Goal: Transaction & Acquisition: Purchase product/service

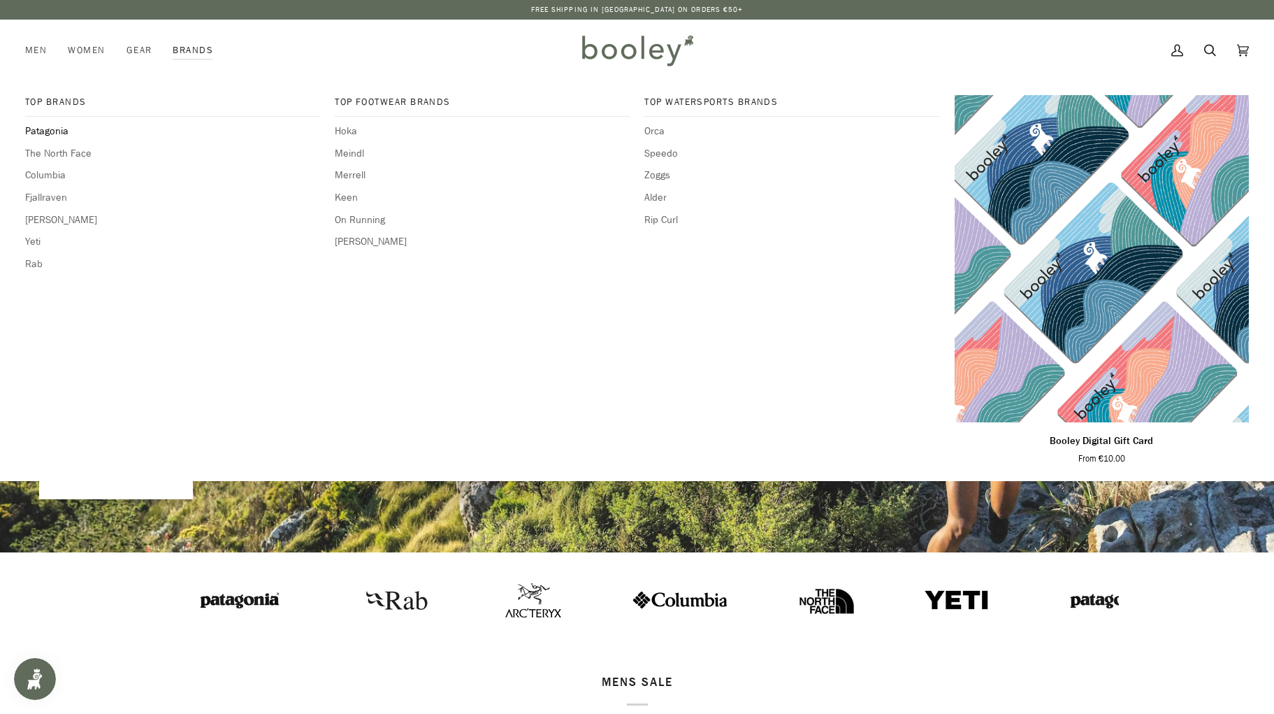
click at [47, 131] on span "Patagonia" at bounding box center [172, 131] width 294 height 15
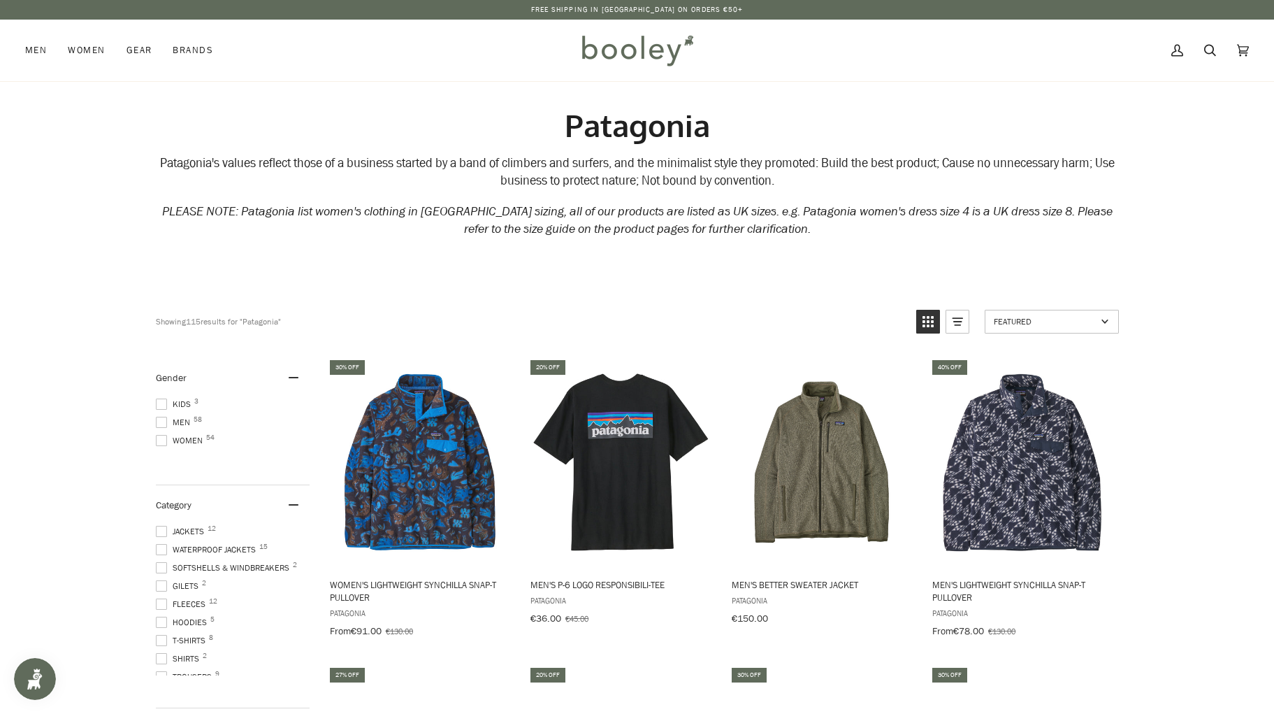
click at [173, 420] on span "Men 58" at bounding box center [175, 422] width 38 height 13
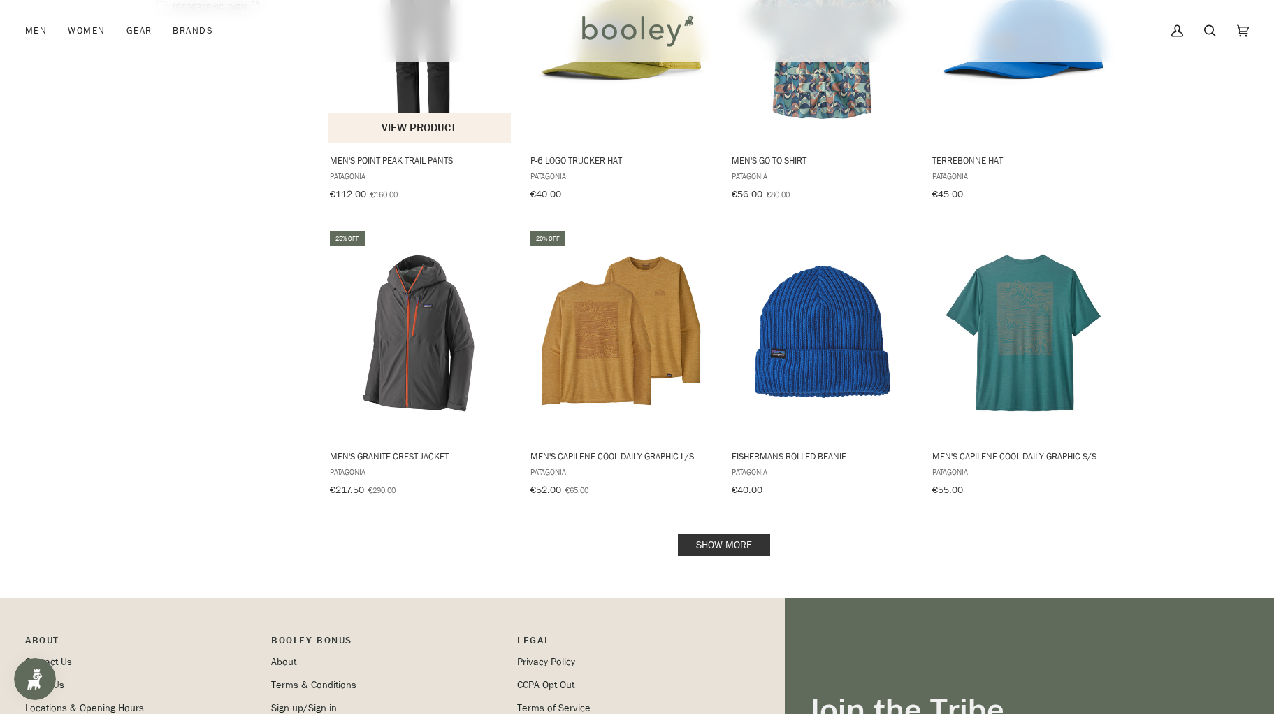
scroll to position [1299, 0]
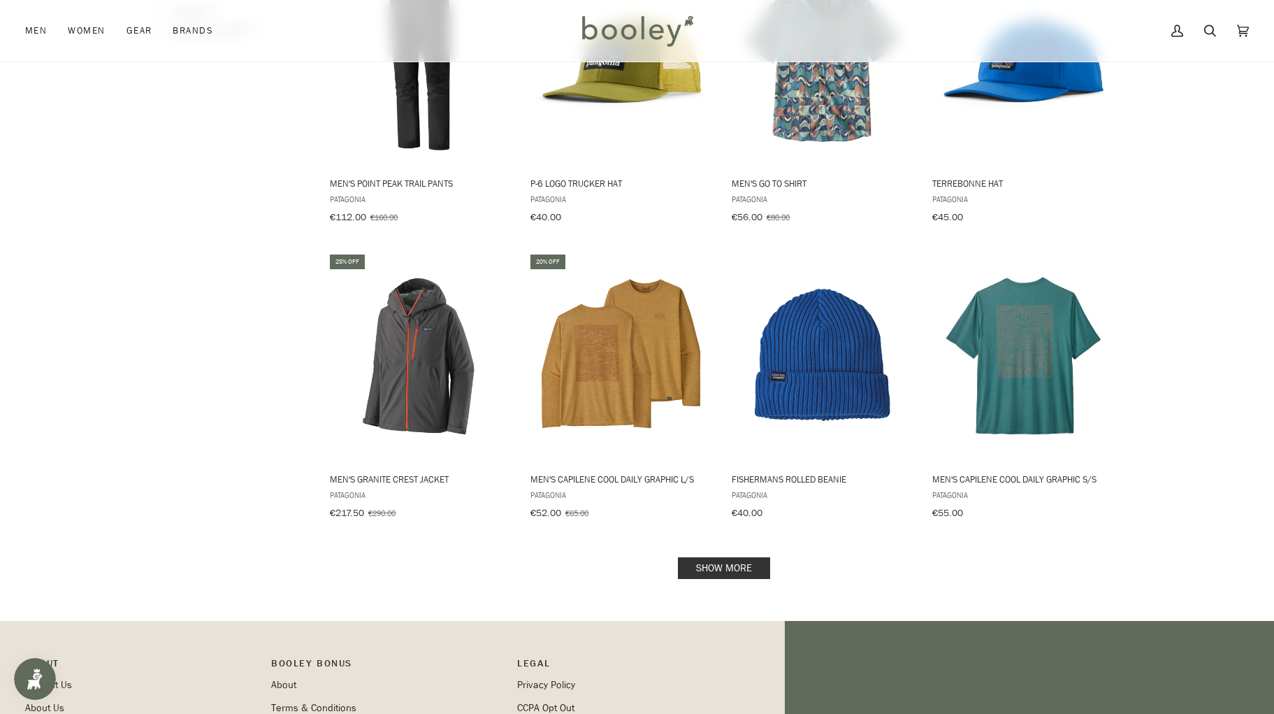
click at [704, 560] on link "Show more" at bounding box center [724, 568] width 92 height 22
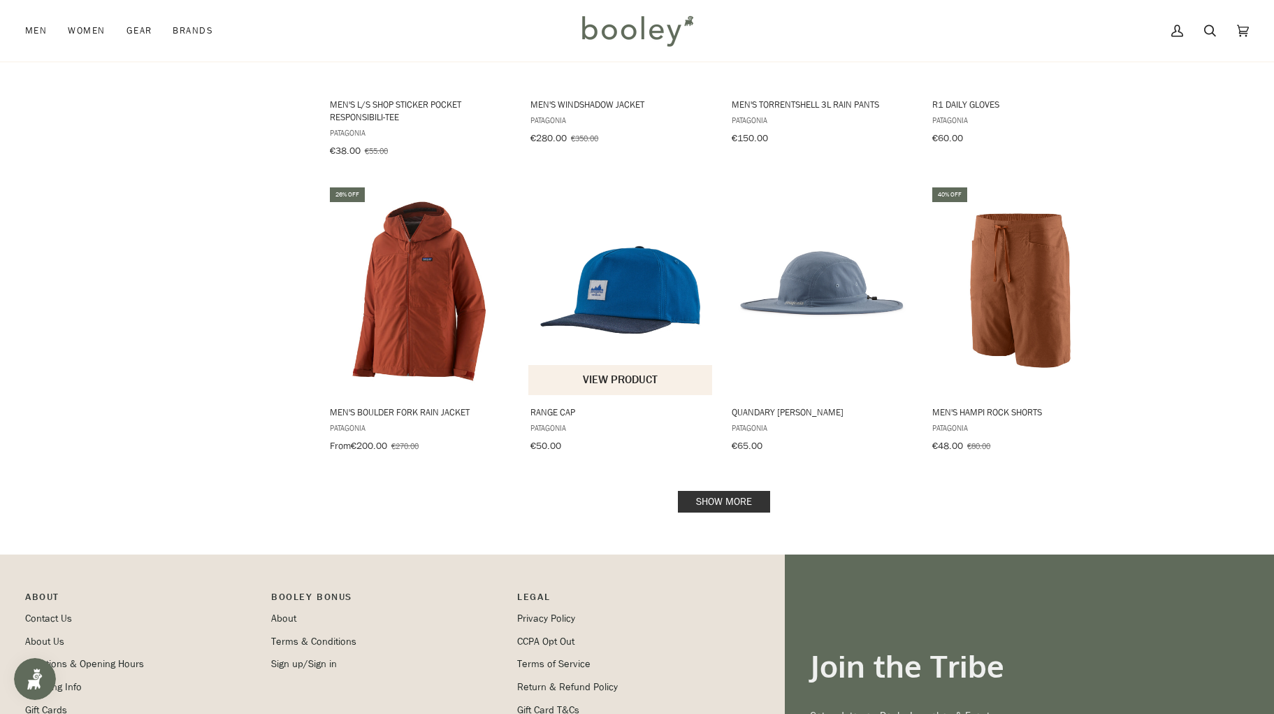
scroll to position [2858, 0]
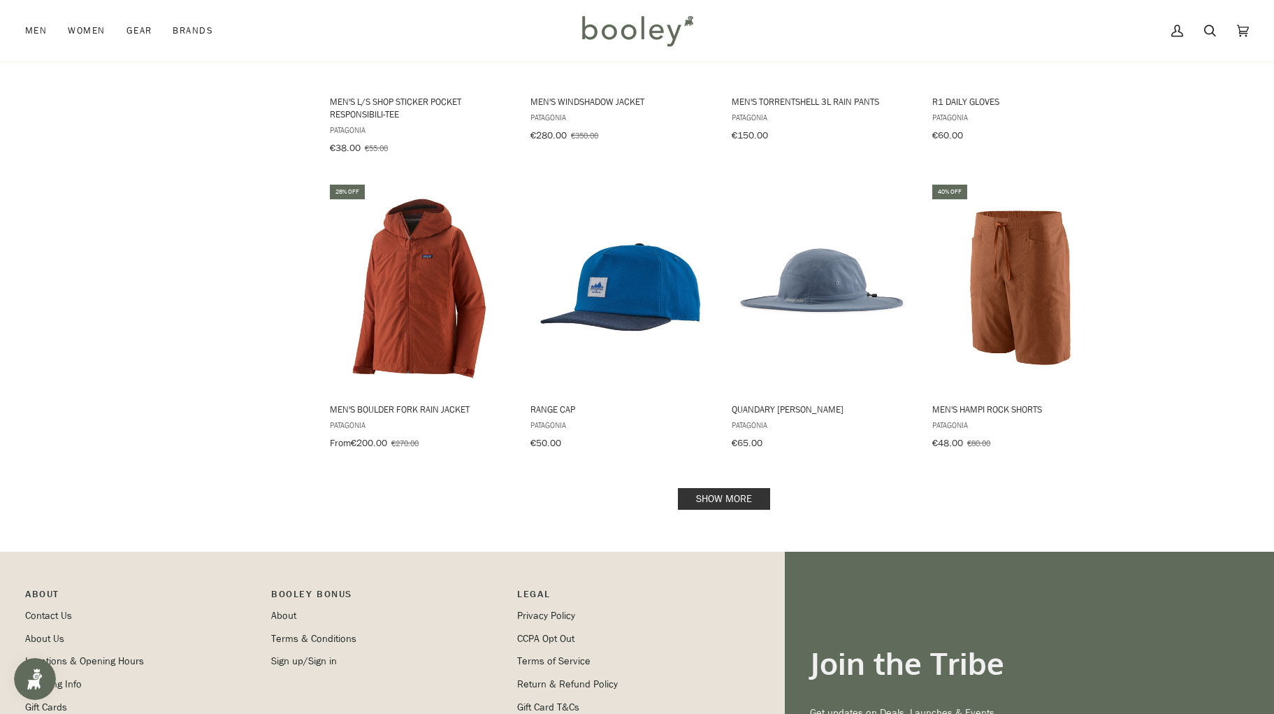
click at [721, 488] on link "Show more" at bounding box center [724, 499] width 92 height 22
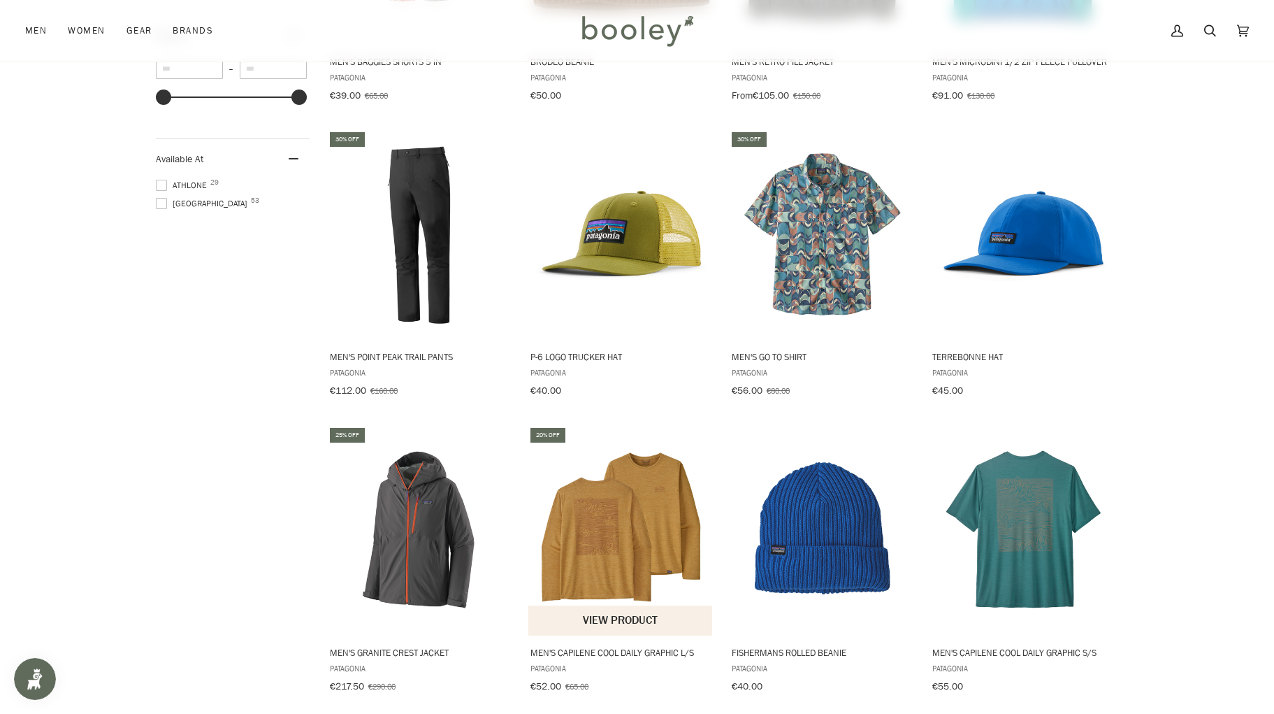
scroll to position [1162, 0]
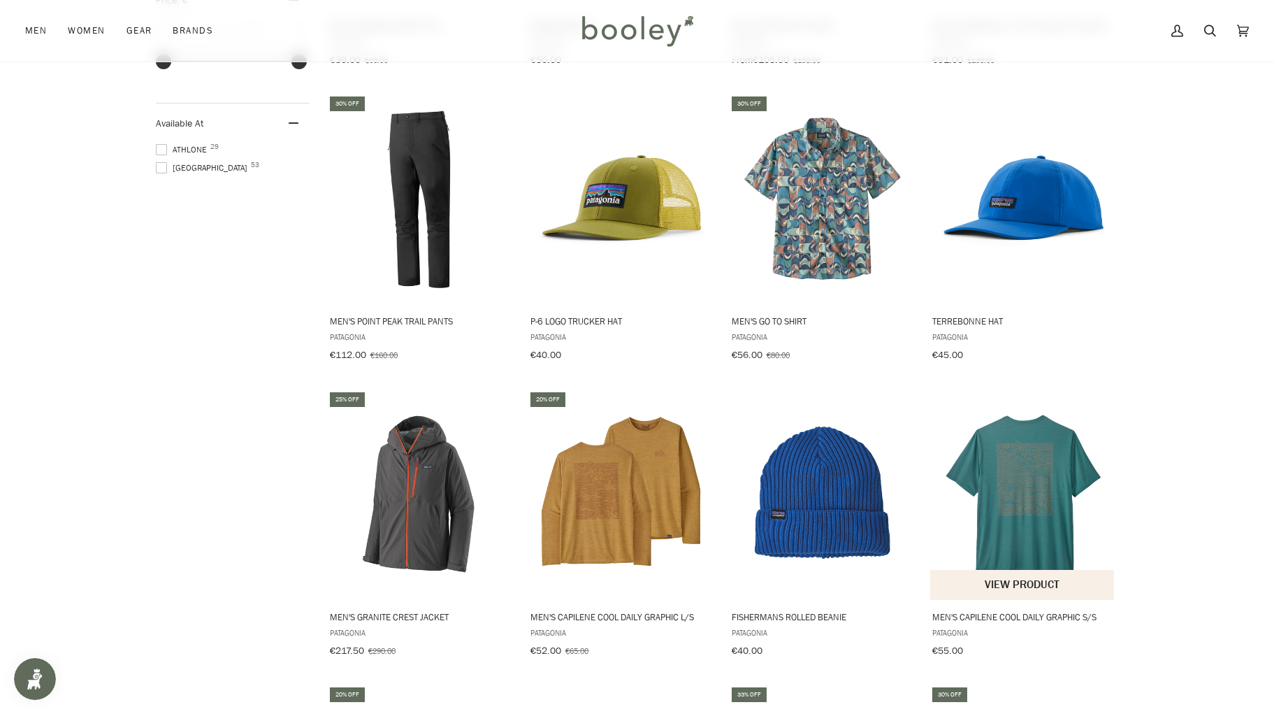
click at [992, 487] on img "Men's Capilene Cool Daily Graphic S/S" at bounding box center [1022, 494] width 185 height 185
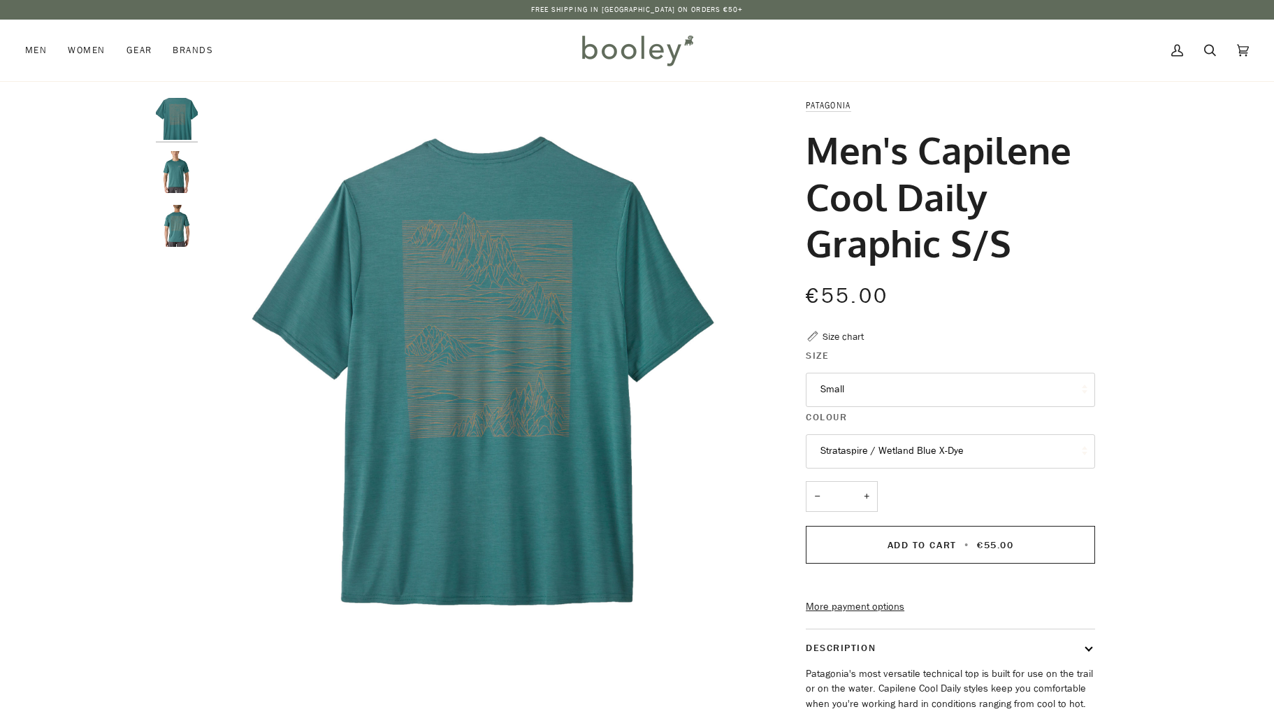
click at [968, 455] on button "Strataspire / Wetland Blue X-Dye" at bounding box center [950, 451] width 289 height 34
click at [177, 181] on img "Patagonia Men's Capilene Cool Daily Graphic S/S Strataspire / Wetland Blue X-Dy…" at bounding box center [177, 172] width 42 height 42
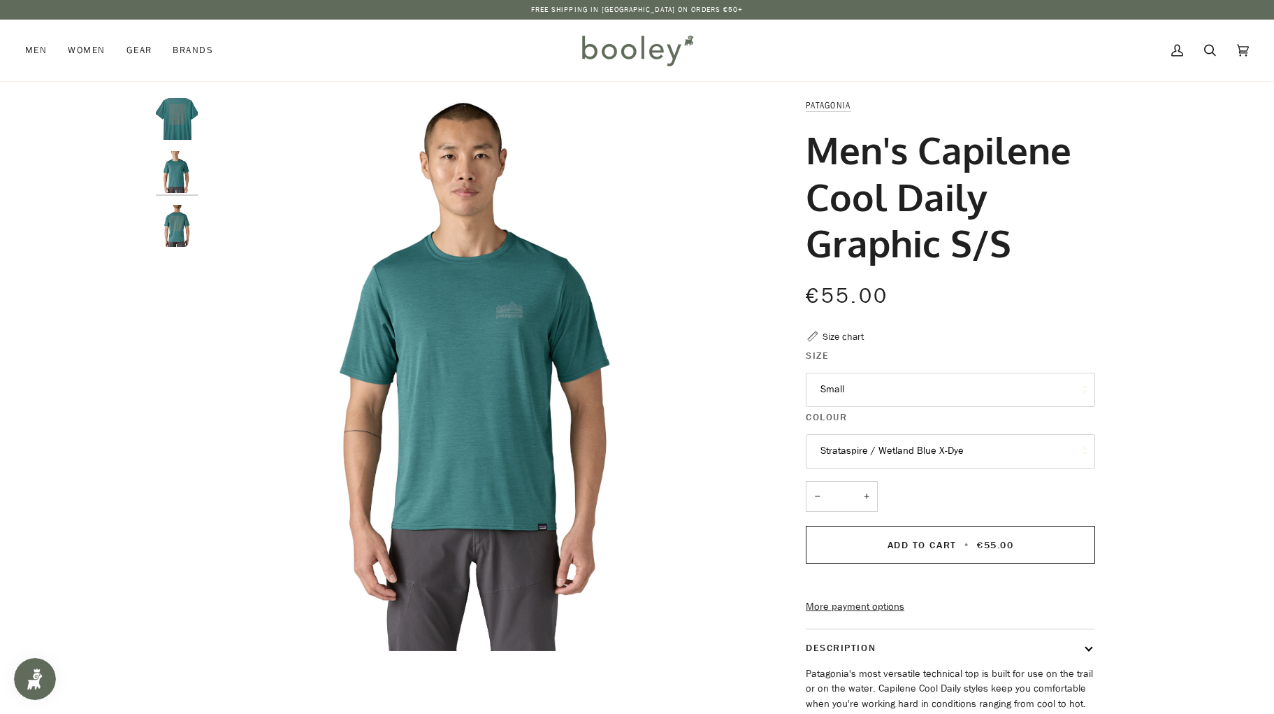
click at [844, 393] on button "Small" at bounding box center [950, 389] width 289 height 34
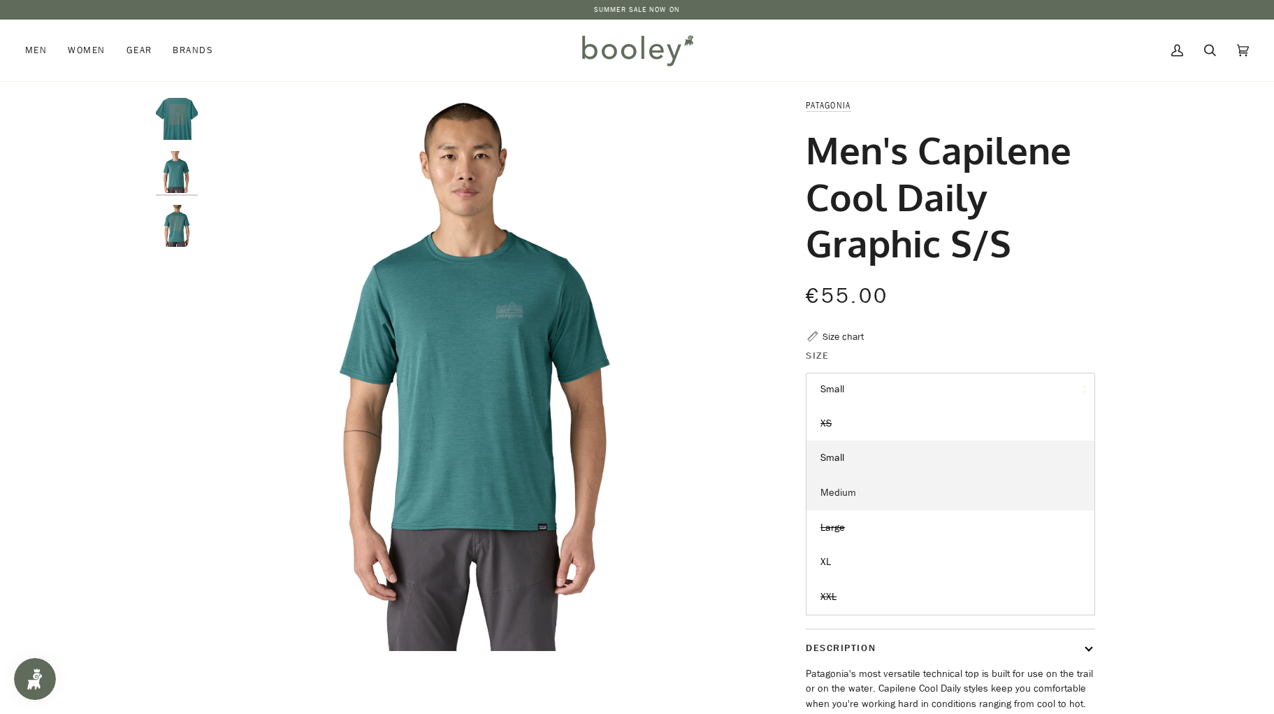
click at [855, 486] on span "Medium" at bounding box center [838, 492] width 36 height 13
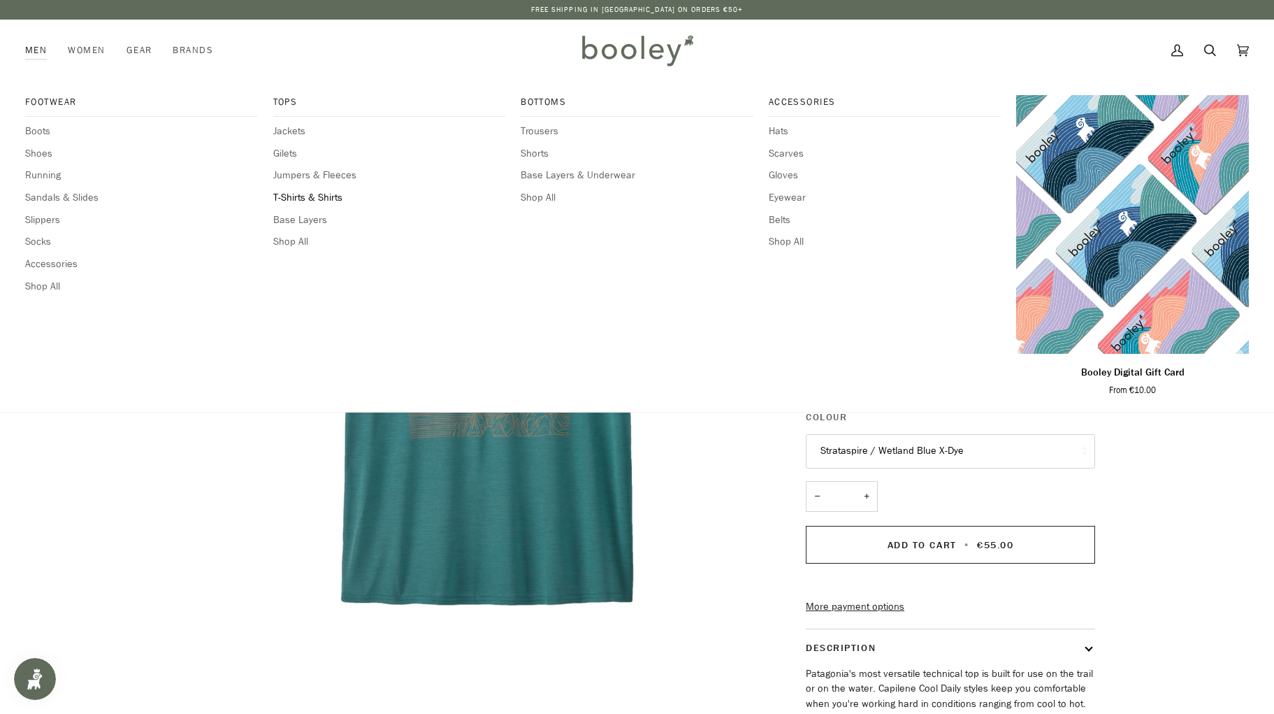
click at [321, 192] on span "T-Shirts & Shirts" at bounding box center [389, 197] width 233 height 15
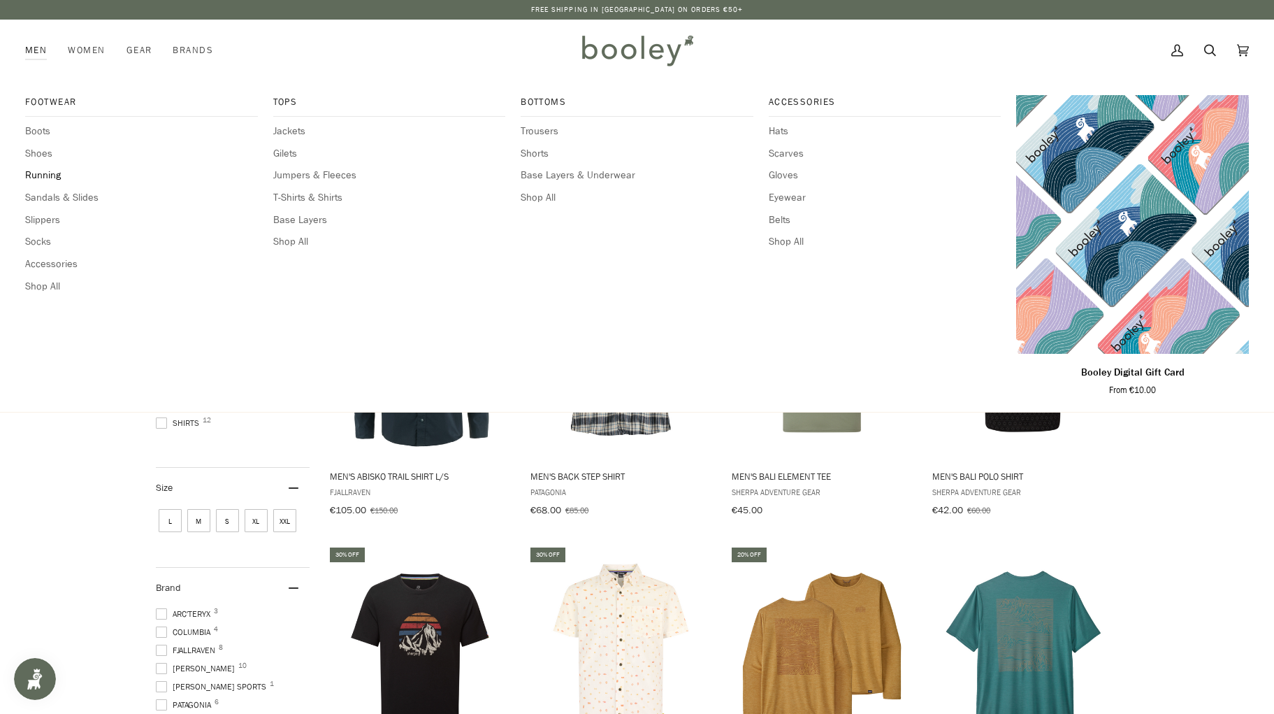
click at [45, 172] on span "Running" at bounding box center [141, 175] width 233 height 15
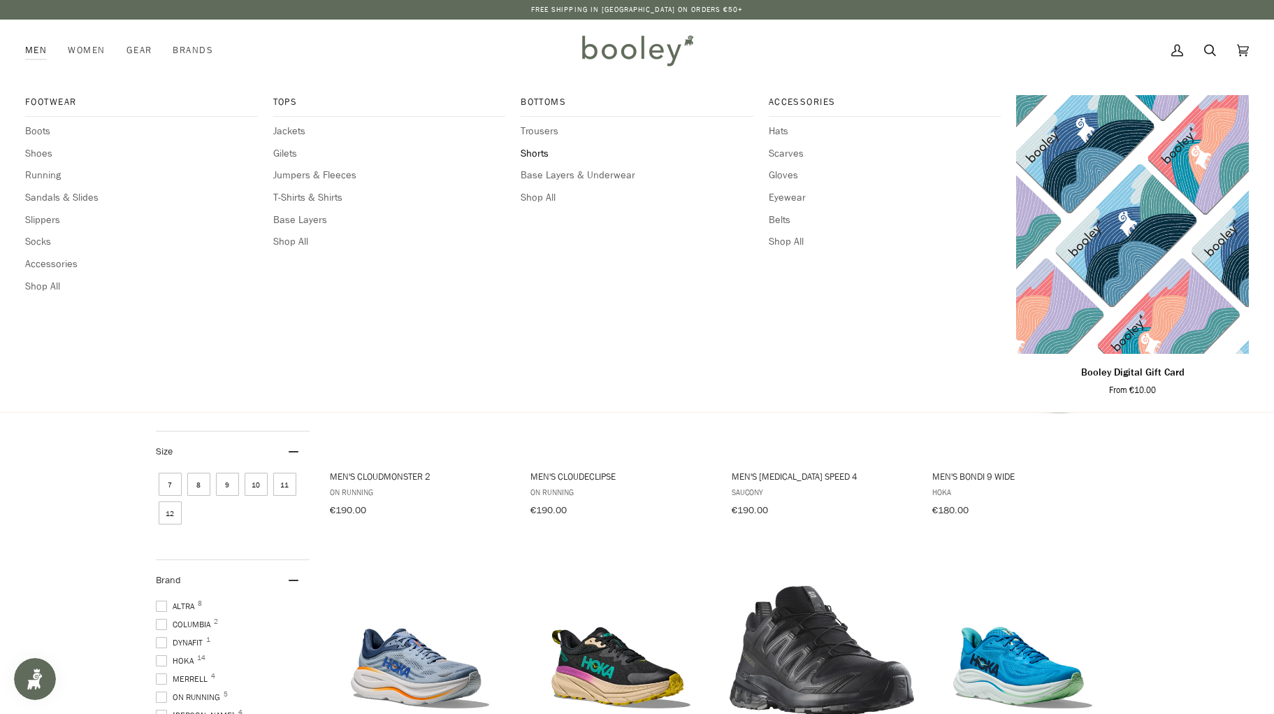
click at [536, 154] on span "Shorts" at bounding box center [637, 153] width 233 height 15
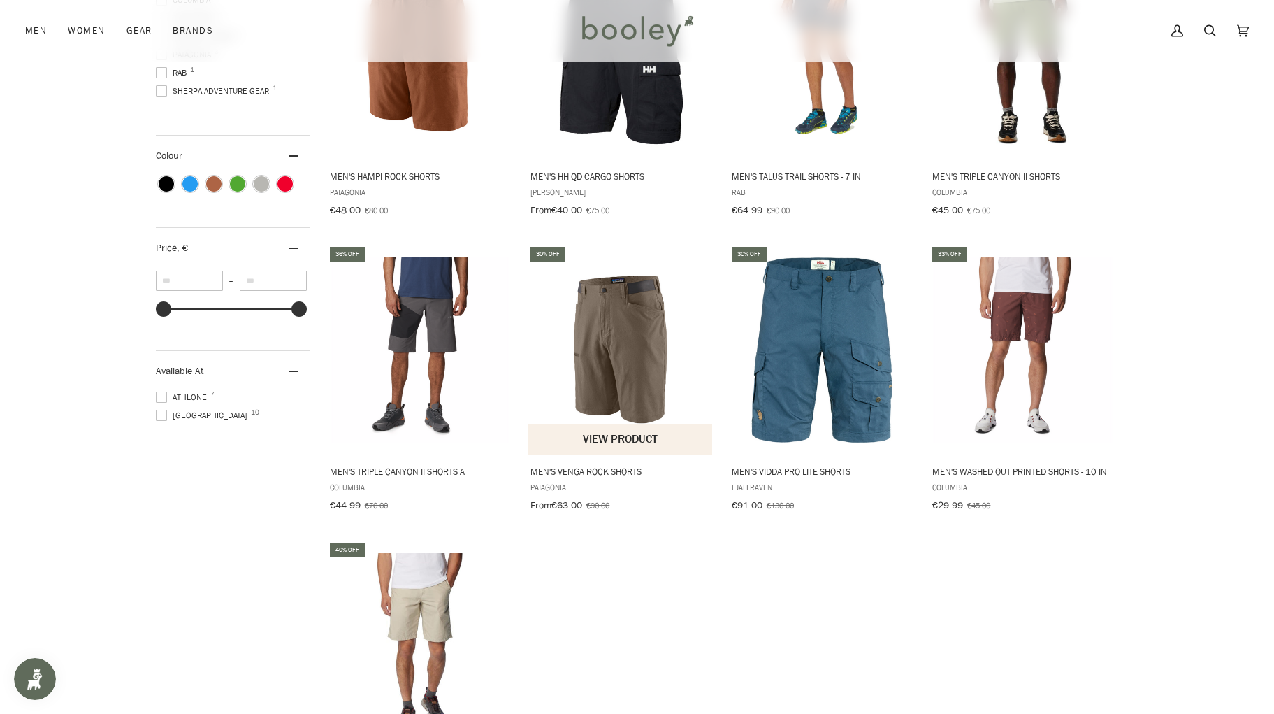
scroll to position [15, 0]
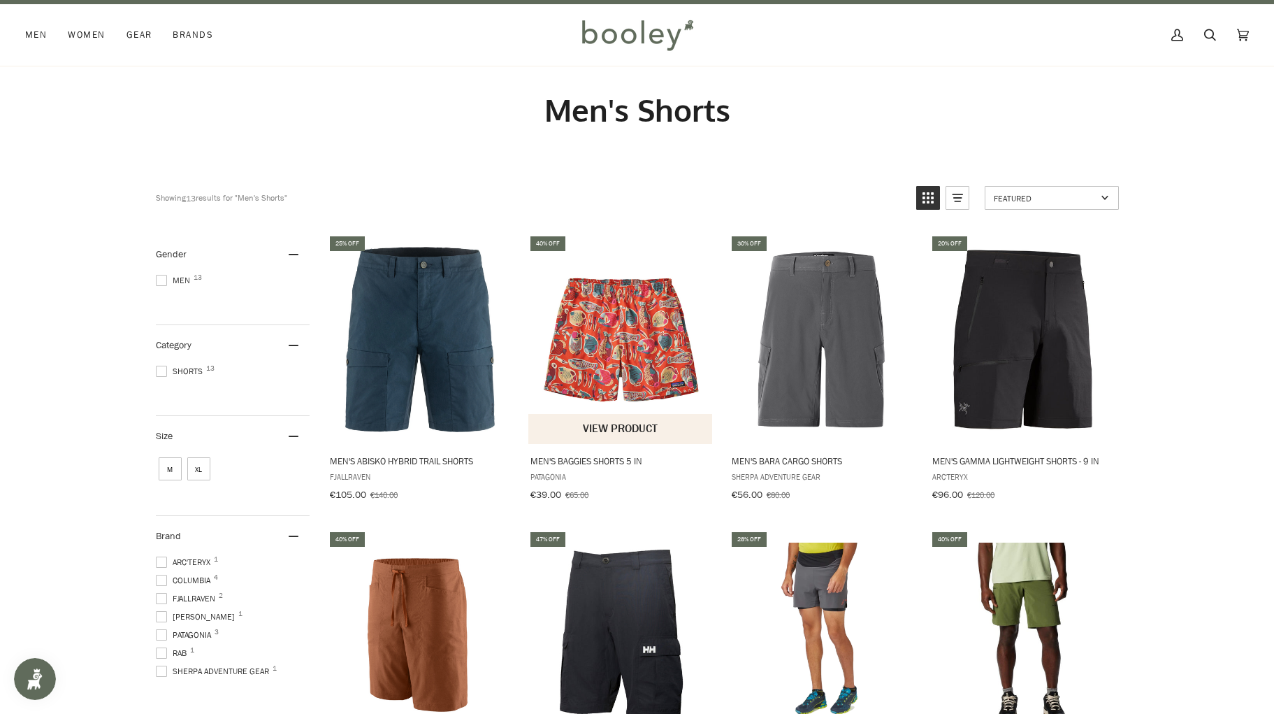
click at [627, 349] on img "Men's Baggies Shorts 5 in" at bounding box center [620, 339] width 185 height 185
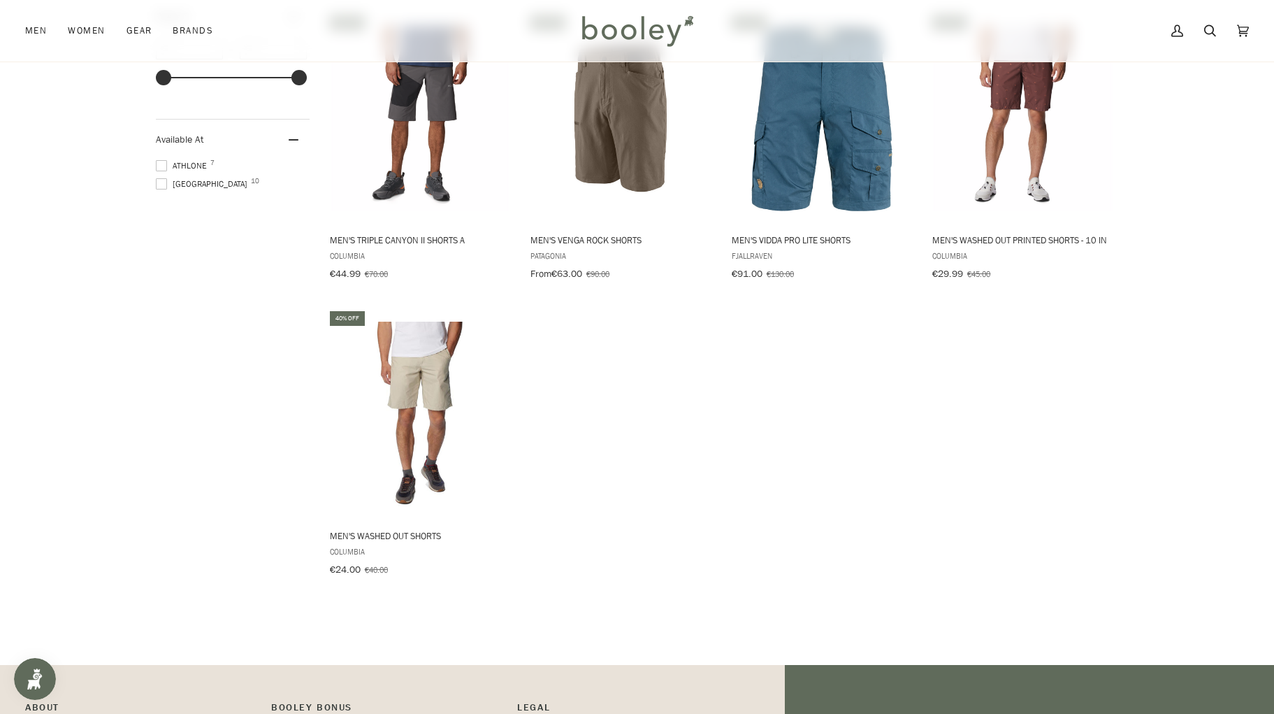
scroll to position [335, 0]
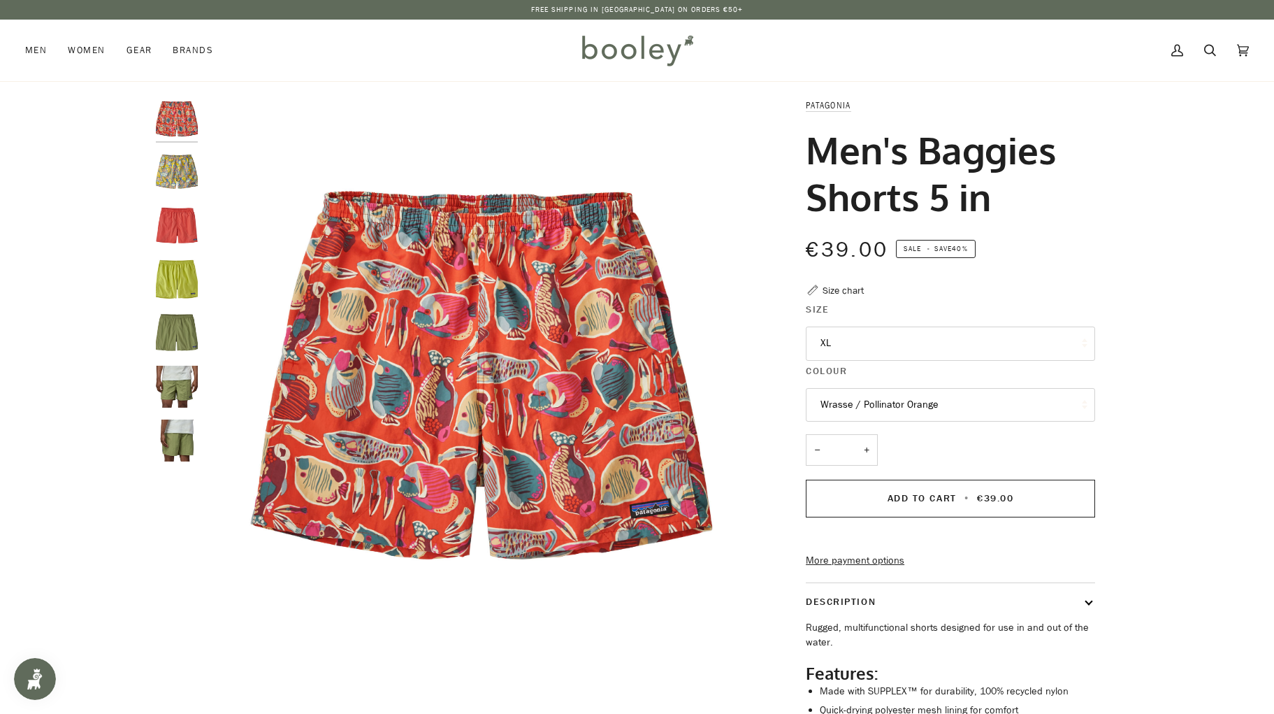
click at [858, 406] on button "Wrasse / Pollinator Orange" at bounding box center [950, 405] width 289 height 34
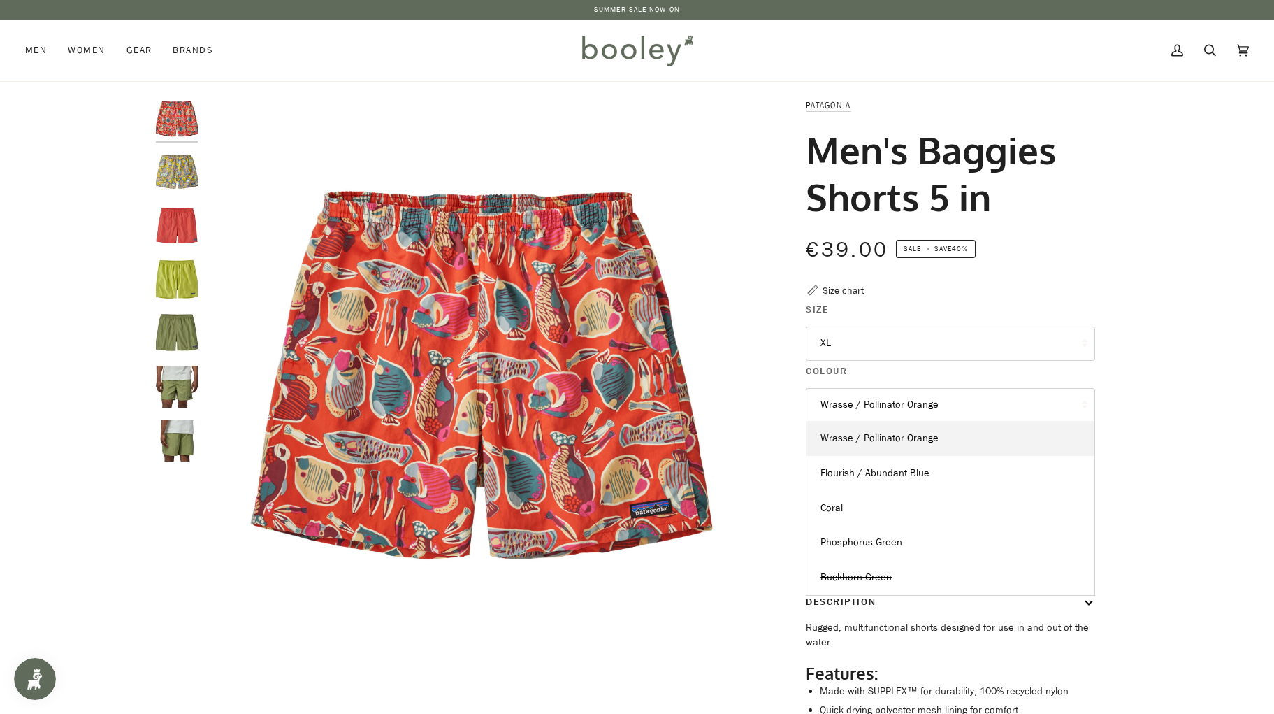
click at [191, 168] on img "Patagonia Men's Baggies Shorts 5 in Flourish / Abundant Blue - Booley Galway" at bounding box center [177, 172] width 42 height 42
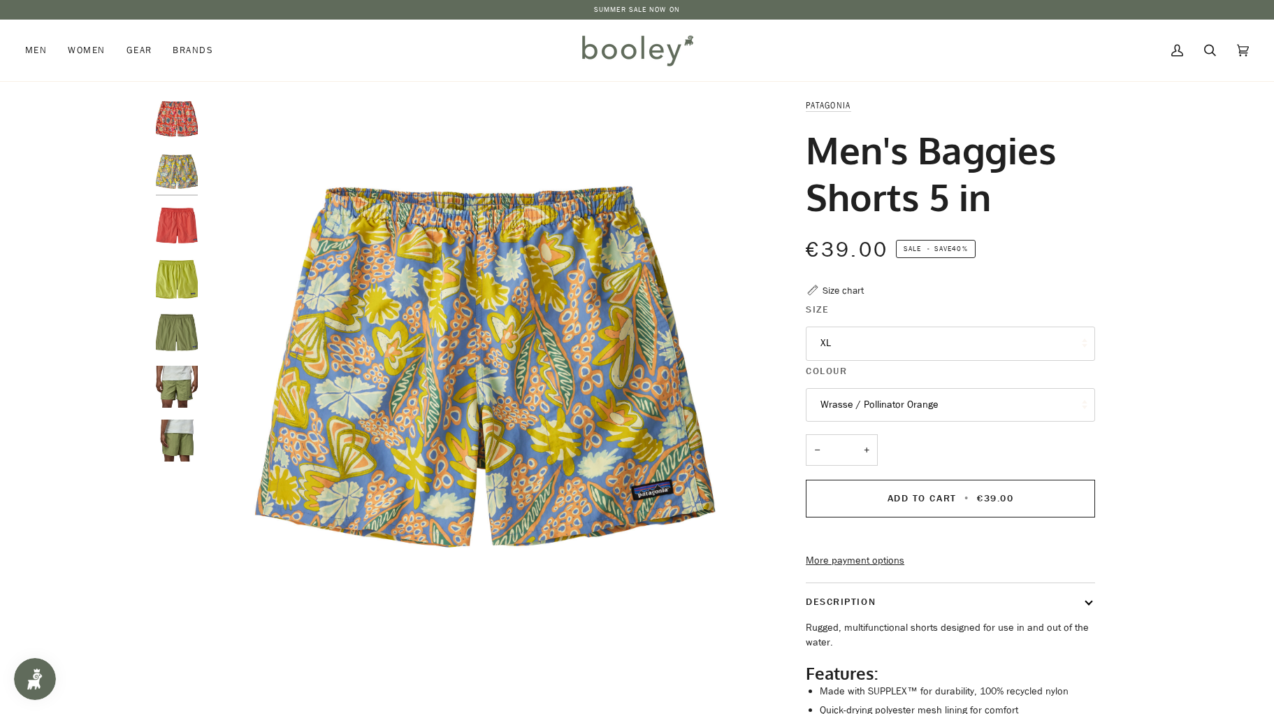
click at [194, 215] on img "Patagonia Men's Baggies Shorts Coral - Booley Galway" at bounding box center [177, 226] width 42 height 42
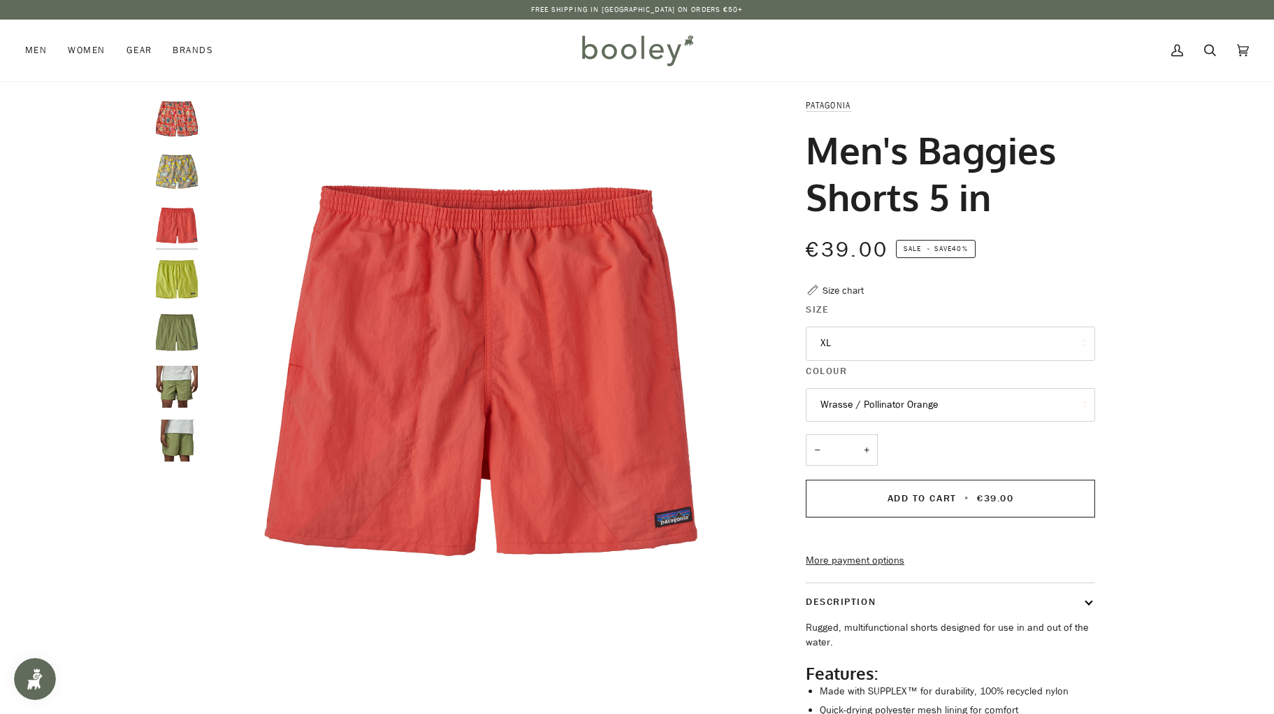
click at [185, 291] on img "Patagonia Men's Baggies Shorts 5 in Phosphorus Green - Booley Galway" at bounding box center [177, 280] width 42 height 42
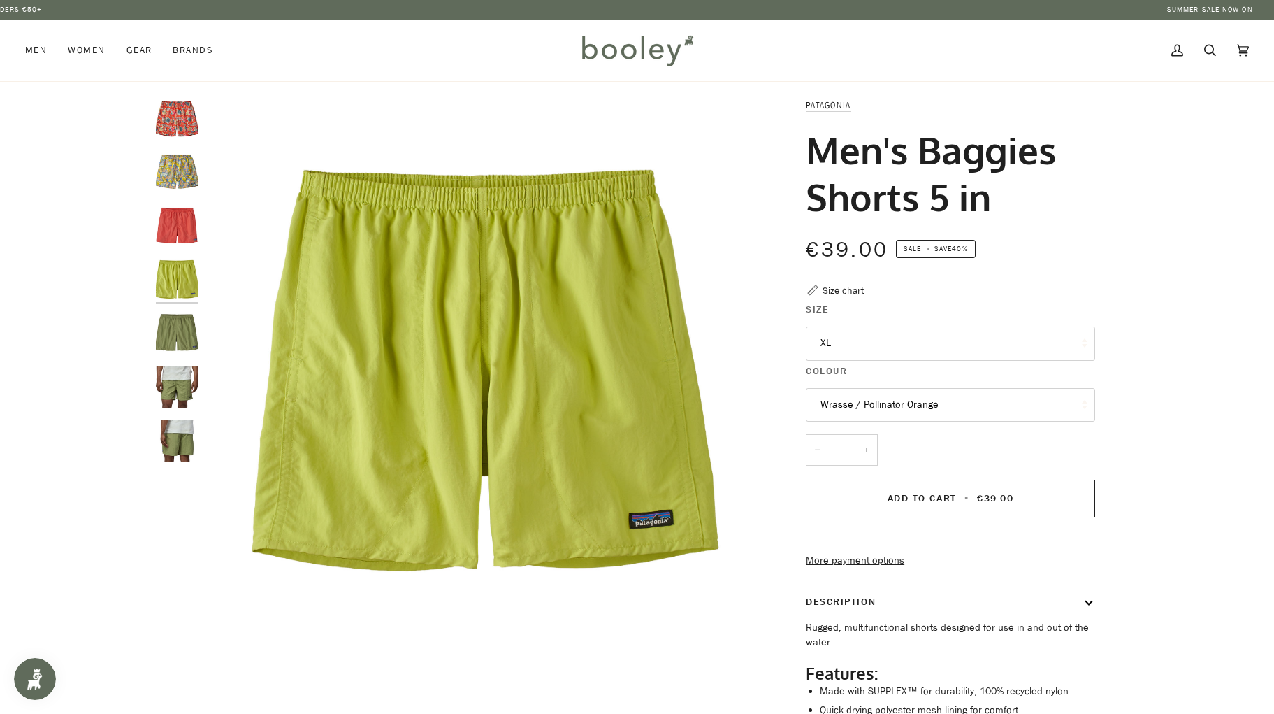
click at [176, 401] on img "Patagonia Men's Baggies Shorts 5 in Buckhorn Green - Booley Galway" at bounding box center [177, 387] width 42 height 42
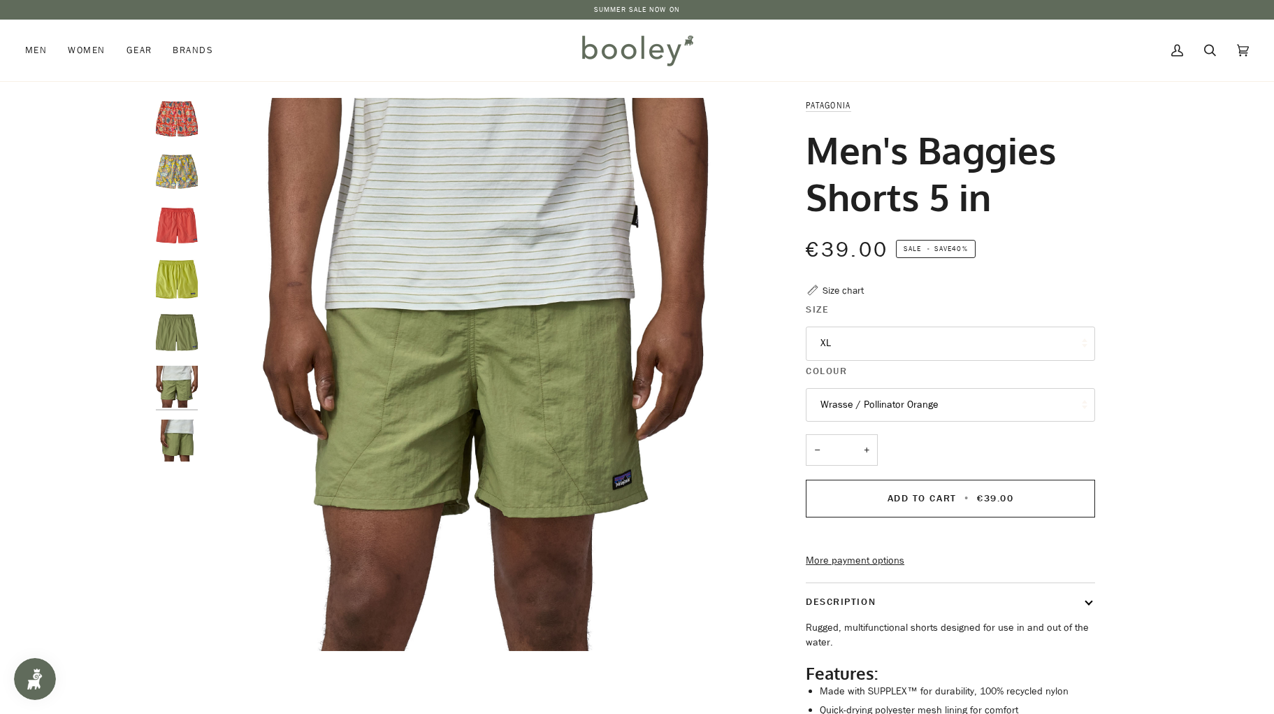
click at [181, 451] on img "Patagonia Men's Baggies Shorts 5 in Buckhorn Green - Booley Galway" at bounding box center [177, 440] width 42 height 42
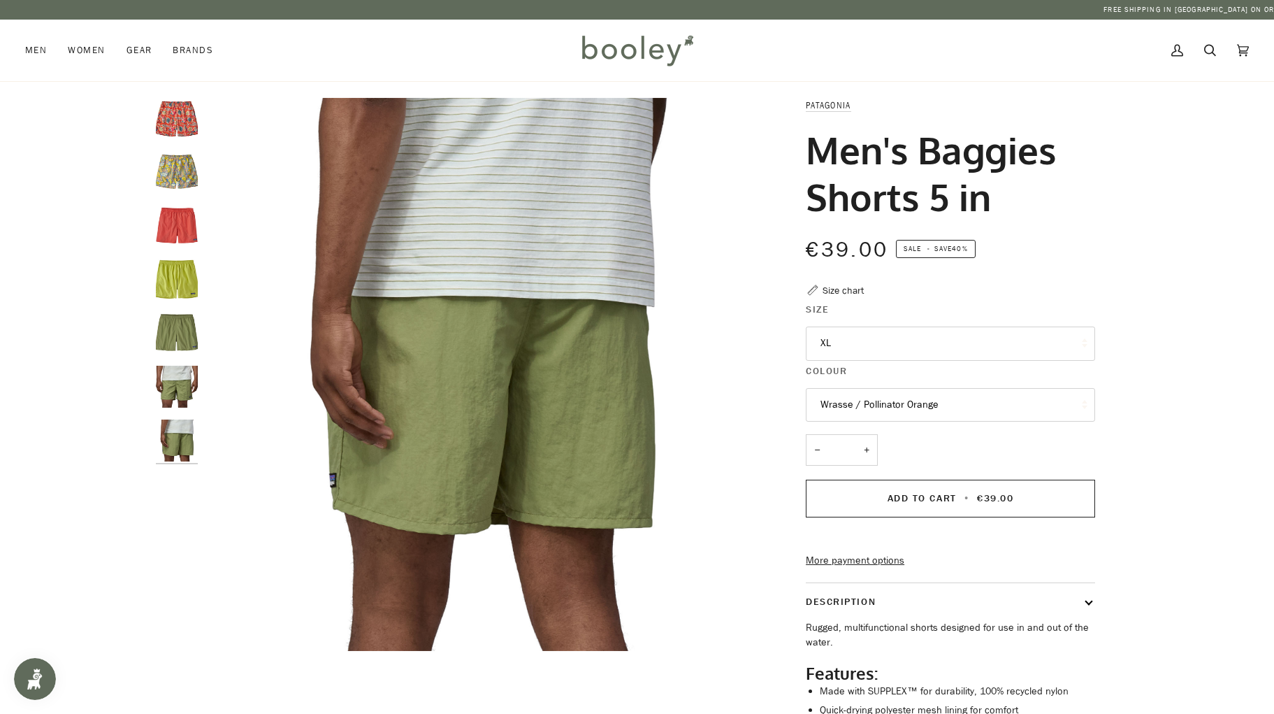
click at [906, 414] on button "Wrasse / Pollinator Orange" at bounding box center [950, 405] width 289 height 34
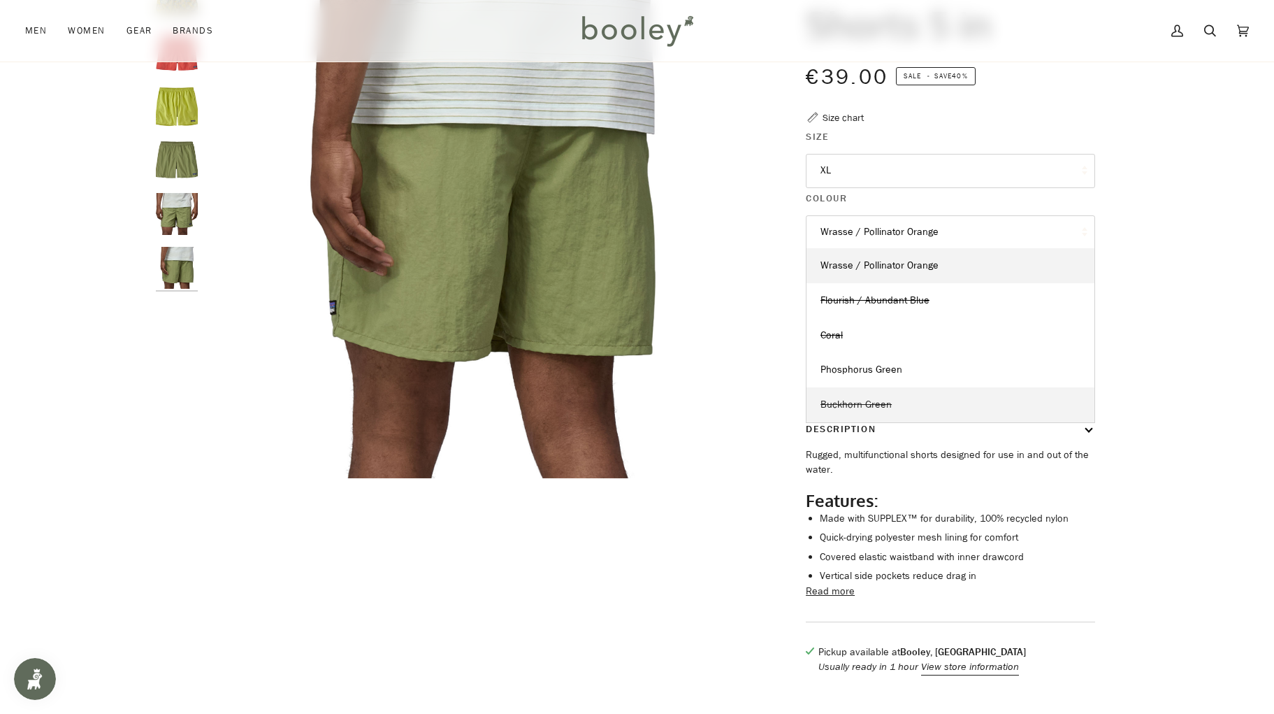
scroll to position [170, 0]
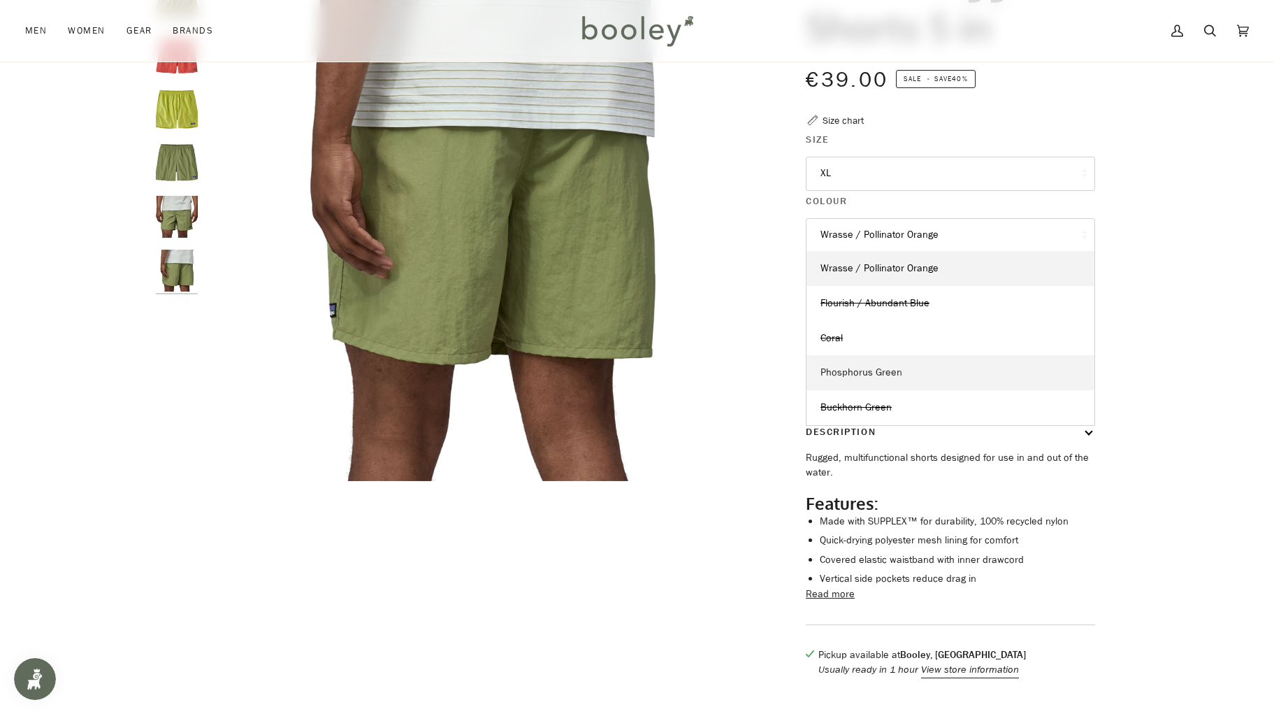
click at [892, 380] on link "Phosphorus Green" at bounding box center [951, 372] width 288 height 35
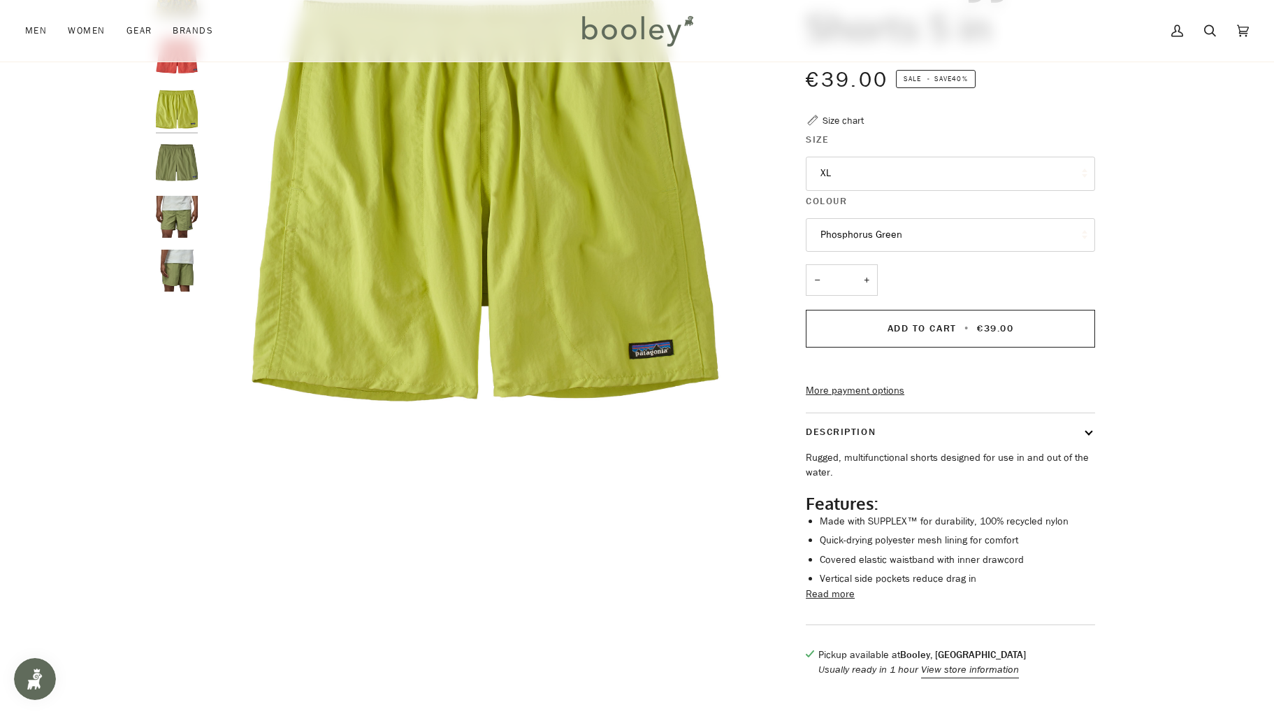
scroll to position [149, 0]
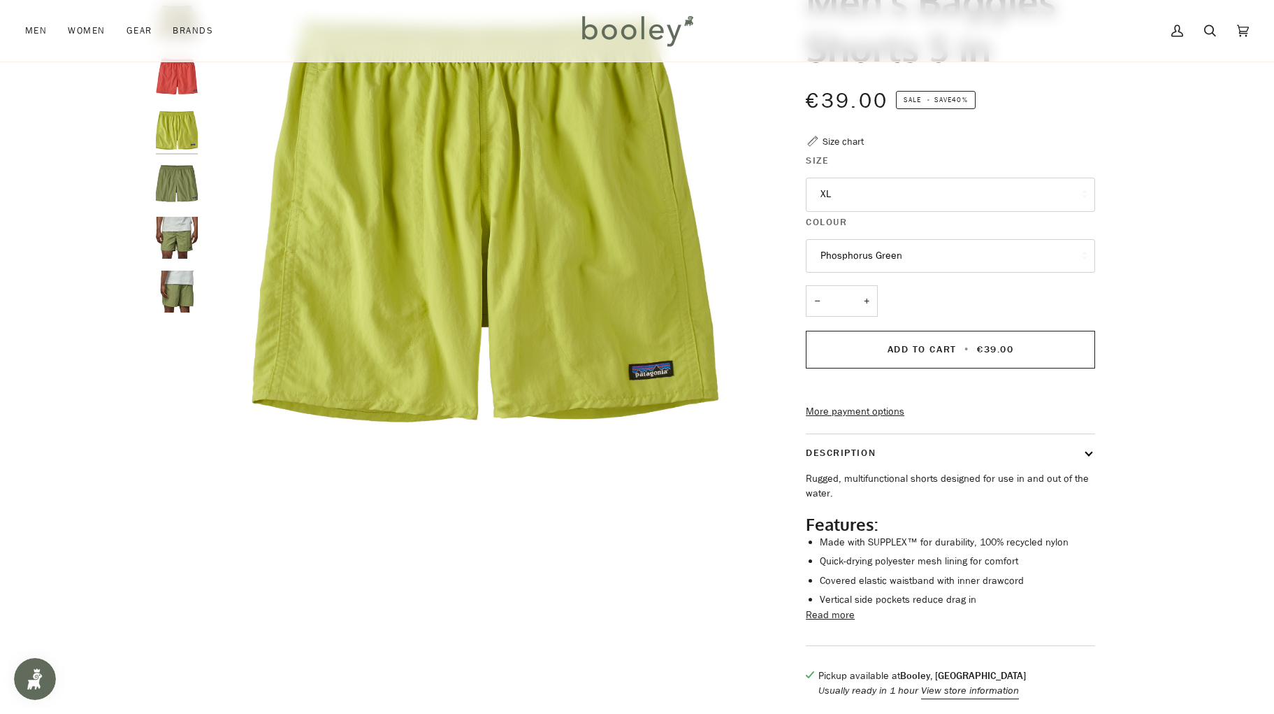
click at [896, 255] on button "Phosphorus Green" at bounding box center [950, 256] width 289 height 34
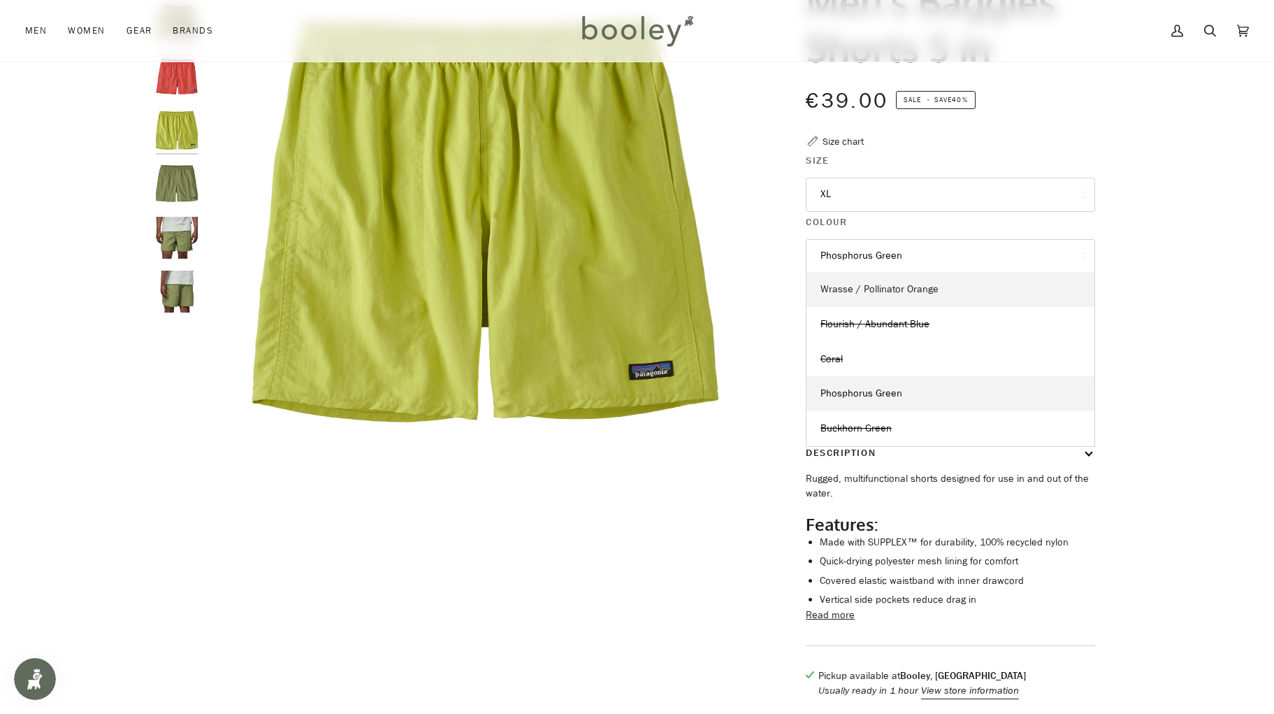
click at [893, 285] on span "Wrasse / Pollinator Orange" at bounding box center [879, 288] width 118 height 13
